Goal: Transaction & Acquisition: Purchase product/service

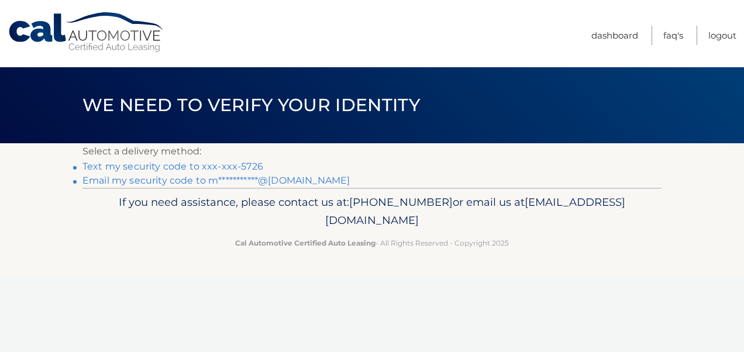
click at [160, 167] on link "Text my security code to xxx-xxx-5726" at bounding box center [172, 166] width 181 height 11
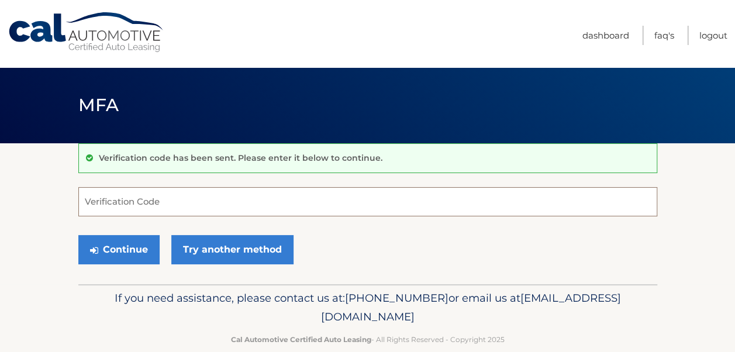
click at [160, 198] on input "Verification Code" at bounding box center [367, 201] width 579 height 29
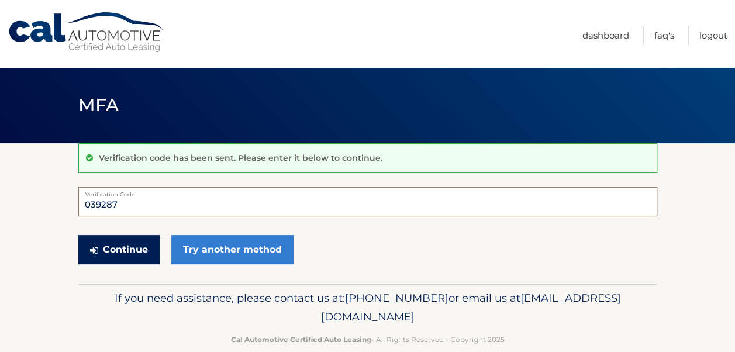
type input "039287"
click at [136, 243] on button "Continue" at bounding box center [118, 249] width 81 height 29
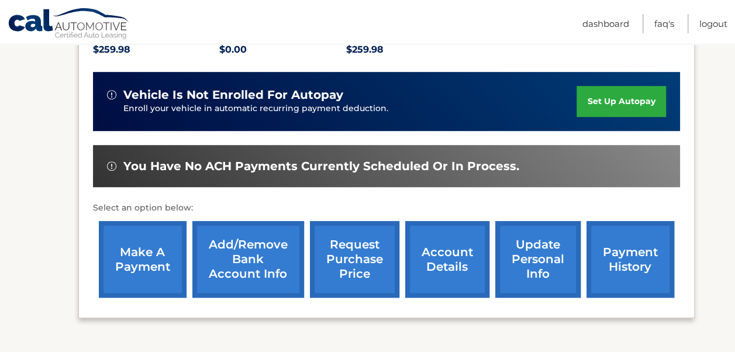
scroll to position [292, 0]
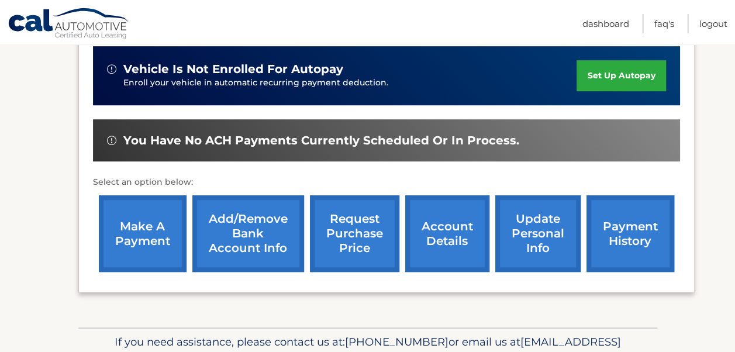
click at [153, 236] on link "make a payment" at bounding box center [143, 233] width 88 height 77
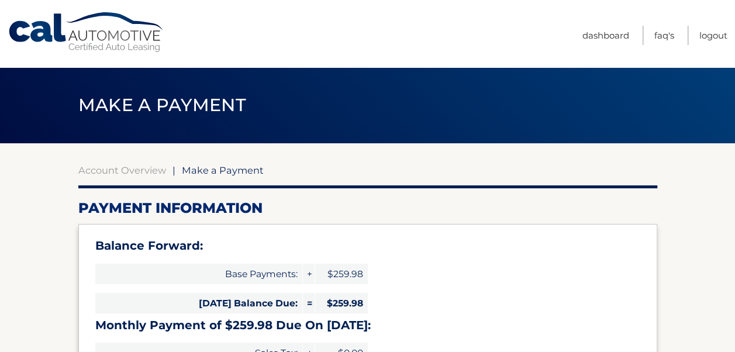
select select "N2I2ZjRkMTItM2EyMS00OThkLThkZmMtZDQzMTJkOWJkNTc3"
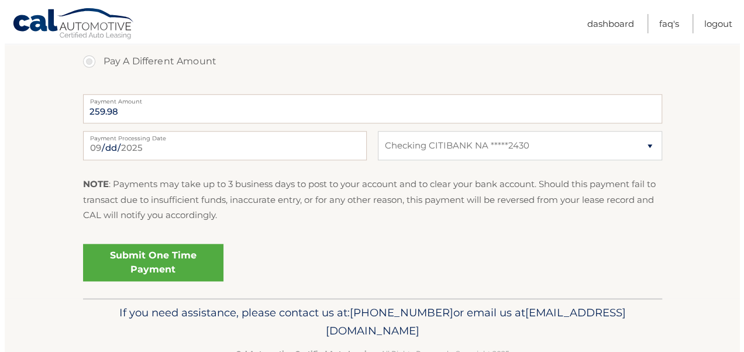
scroll to position [526, 0]
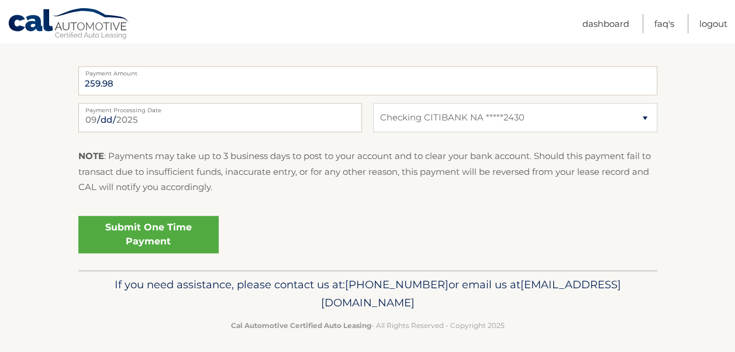
click at [165, 231] on link "Submit One Time Payment" at bounding box center [148, 234] width 140 height 37
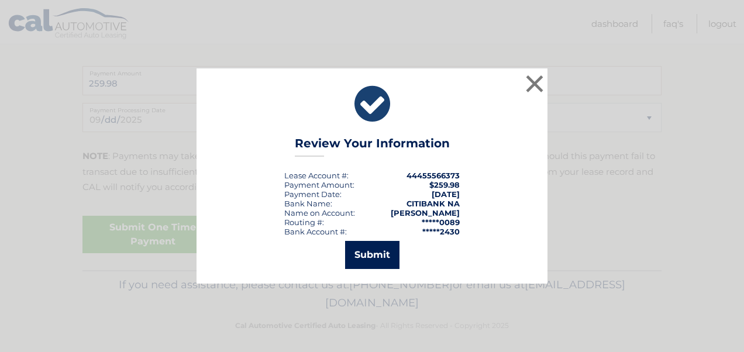
click at [375, 258] on button "Submit" at bounding box center [372, 255] width 54 height 28
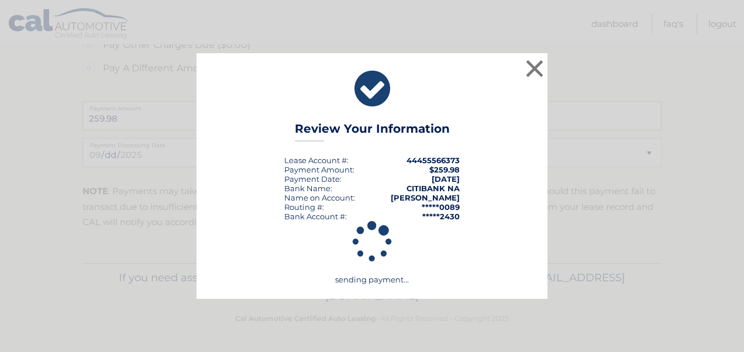
scroll to position [491, 0]
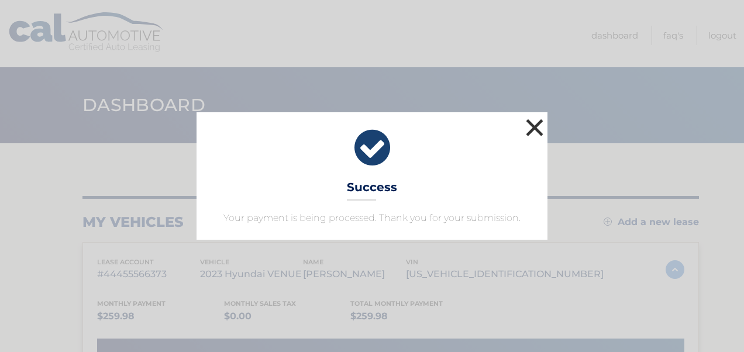
click at [532, 125] on button "×" at bounding box center [534, 127] width 23 height 23
